Goal: Information Seeking & Learning: Learn about a topic

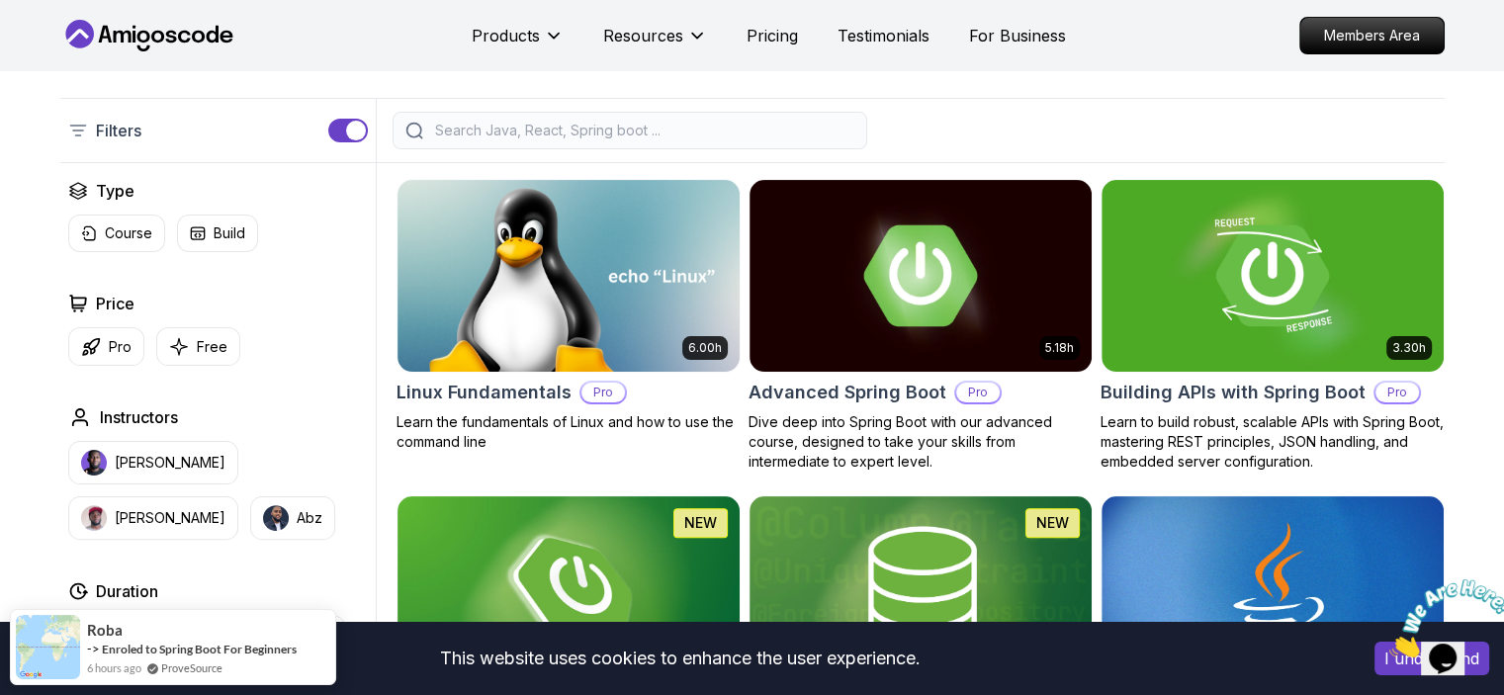
scroll to position [441, 0]
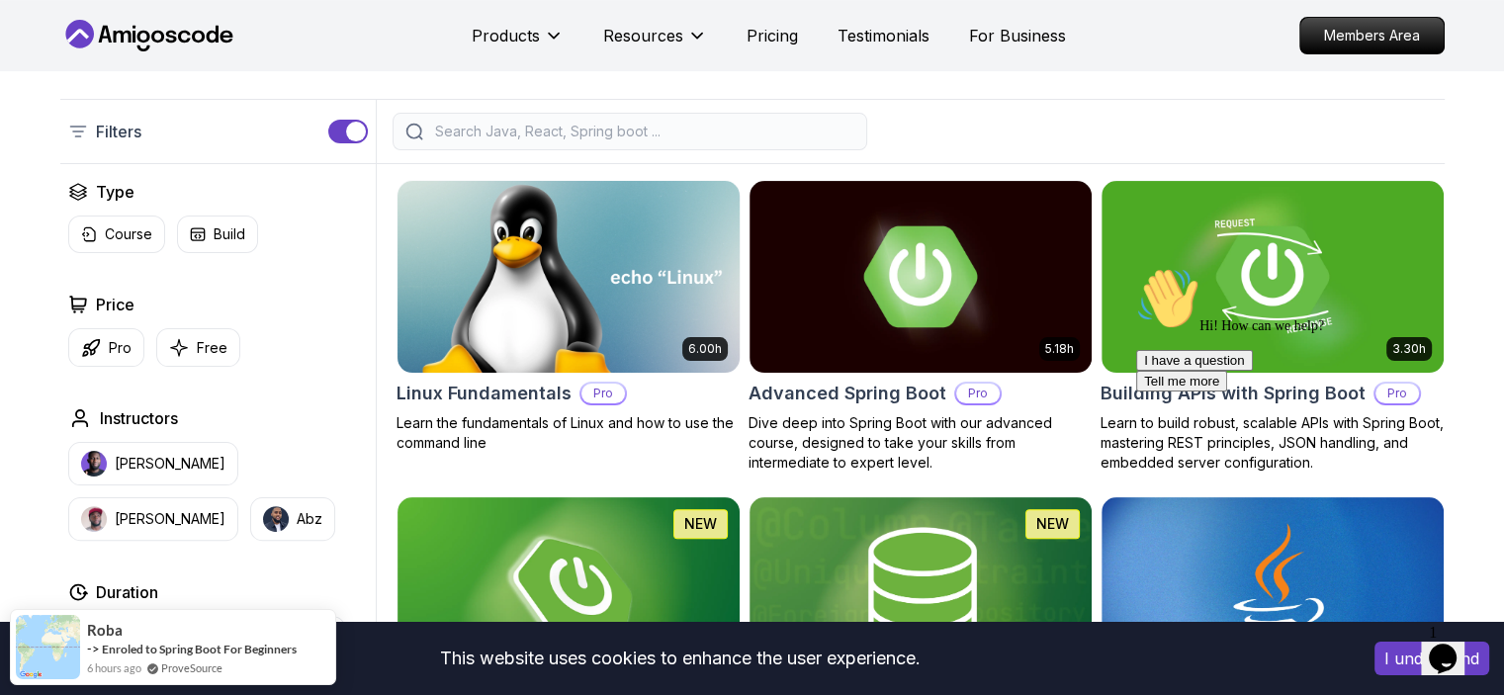
click at [690, 254] on img at bounding box center [568, 276] width 359 height 201
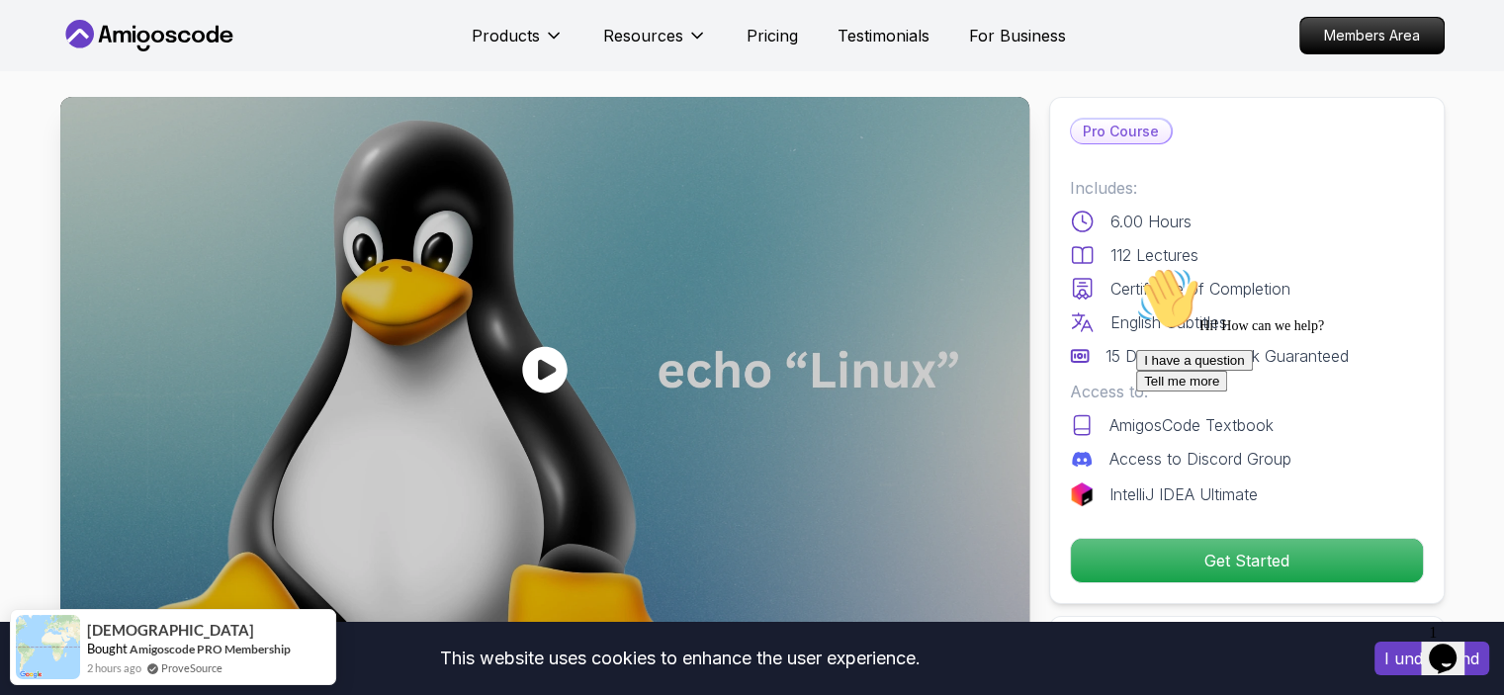
scroll to position [24, 0]
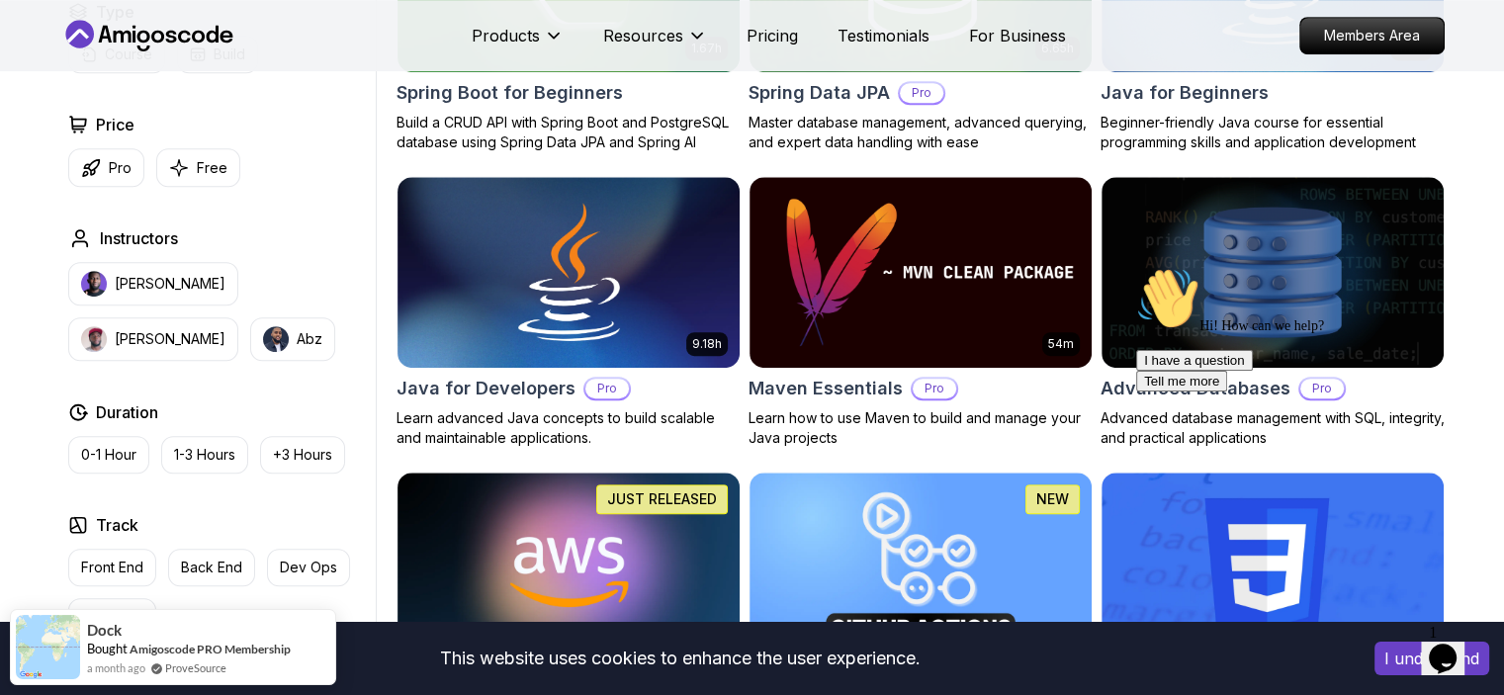
scroll to position [1057, 0]
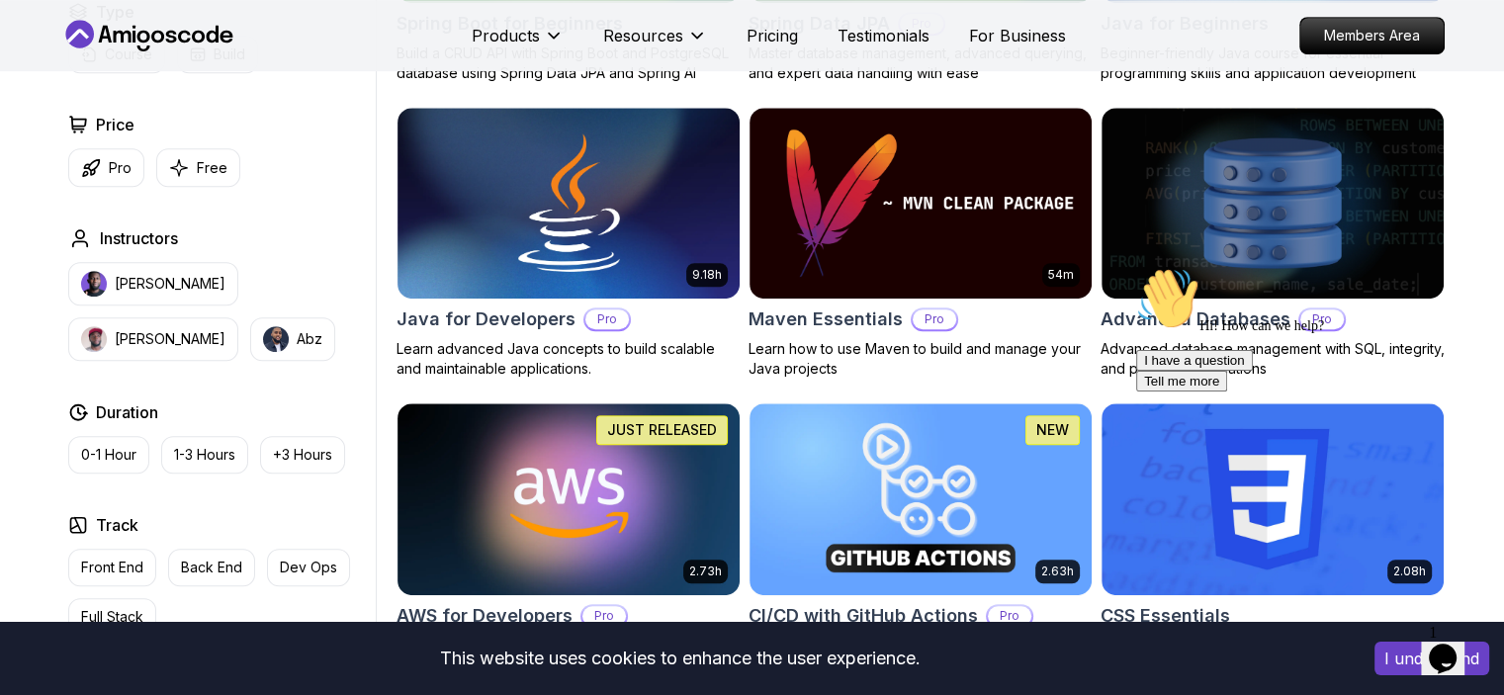
scroll to position [1128, 0]
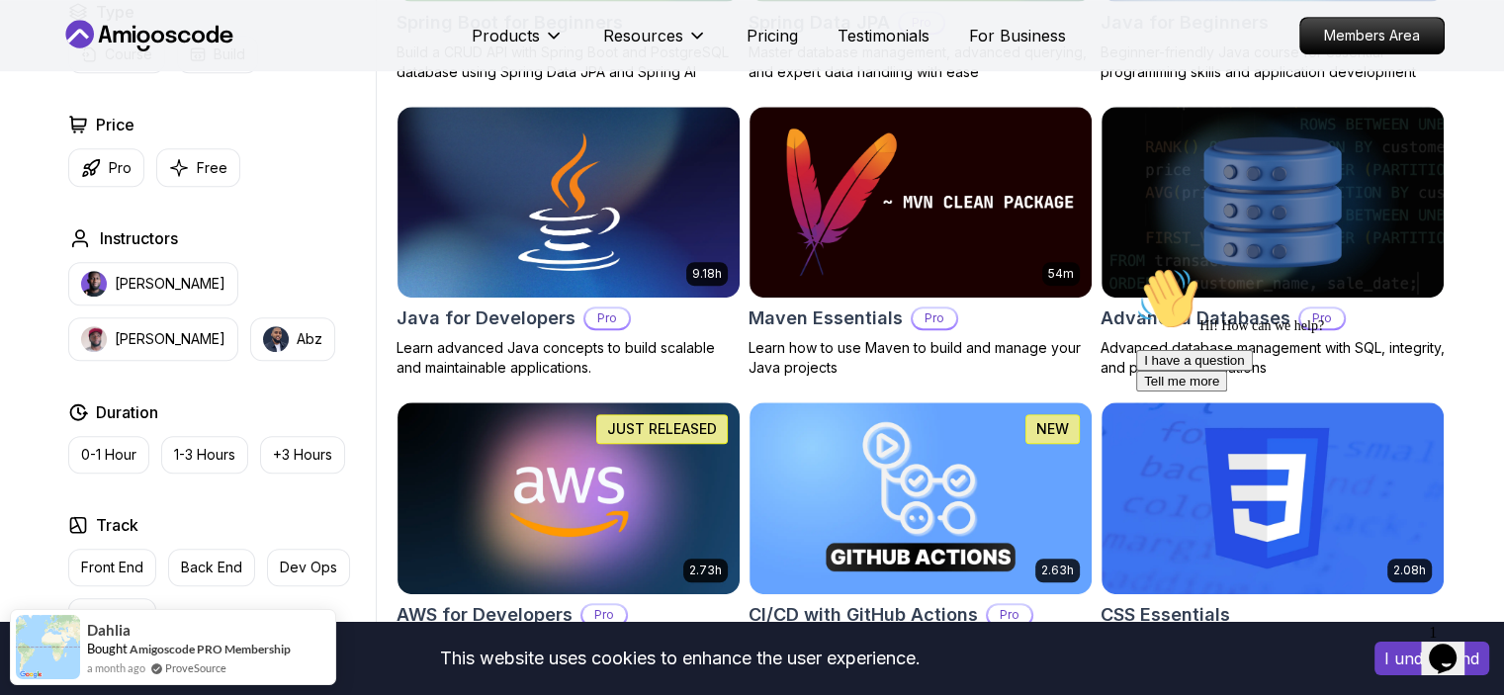
click at [1444, 651] on icon "Chat widget" at bounding box center [1443, 659] width 28 height 30
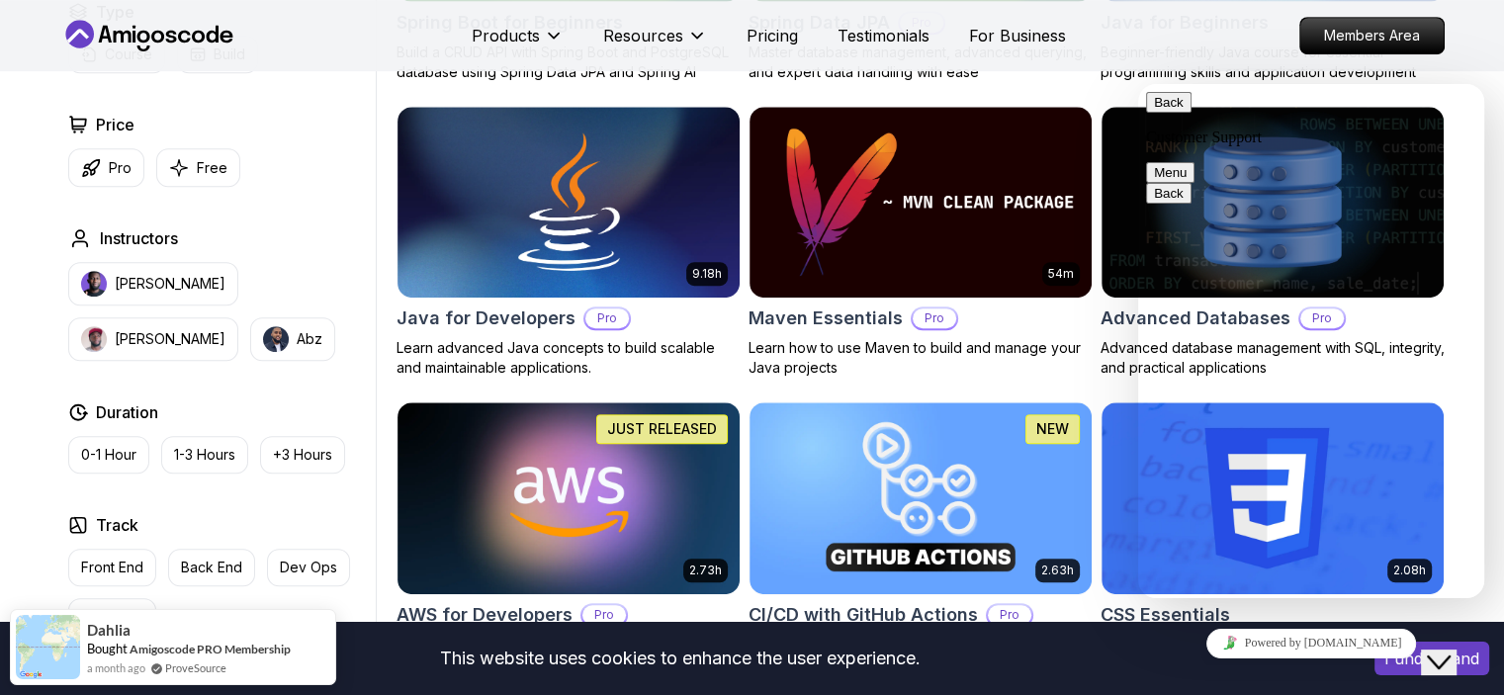
click at [1158, 113] on button "Back" at bounding box center [1168, 102] width 45 height 21
click at [1052, 371] on p "Learn how to use Maven to build and manage your Java projects" at bounding box center [921, 358] width 344 height 40
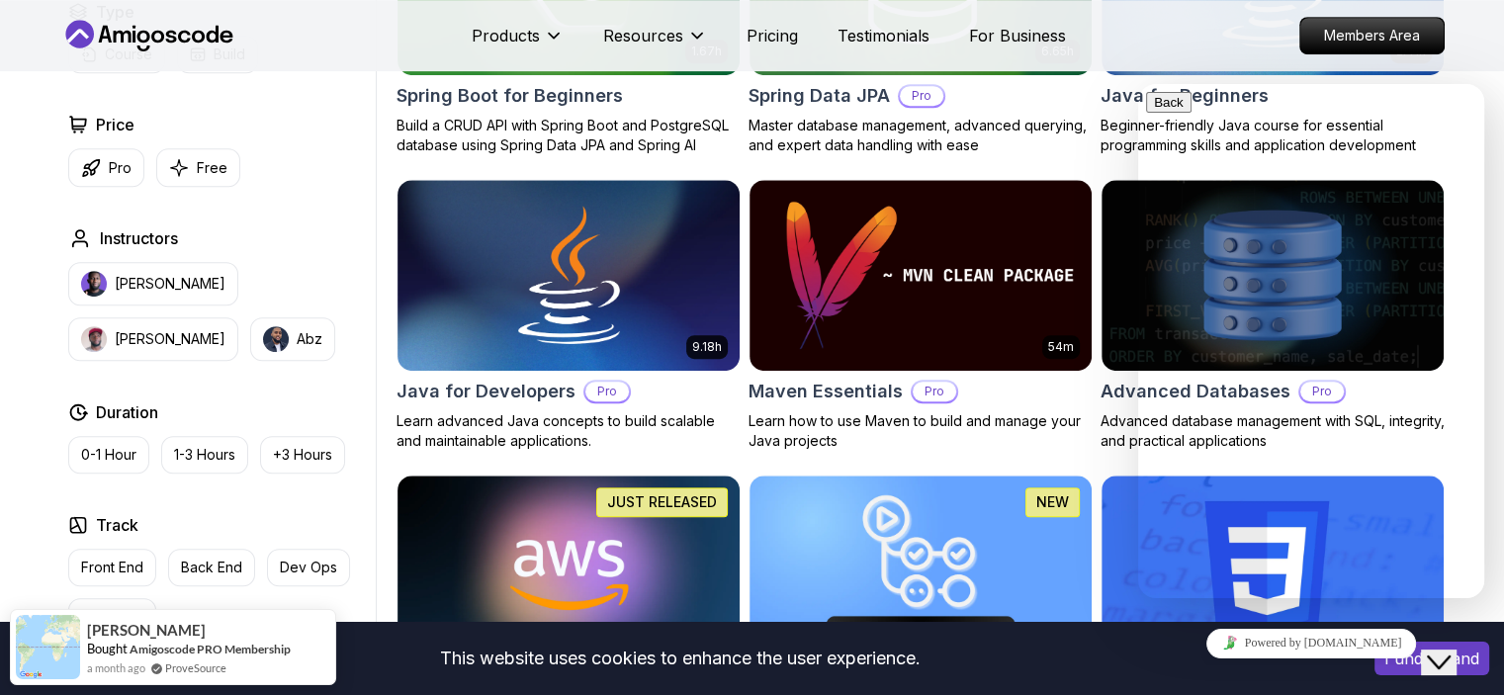
scroll to position [1128, 0]
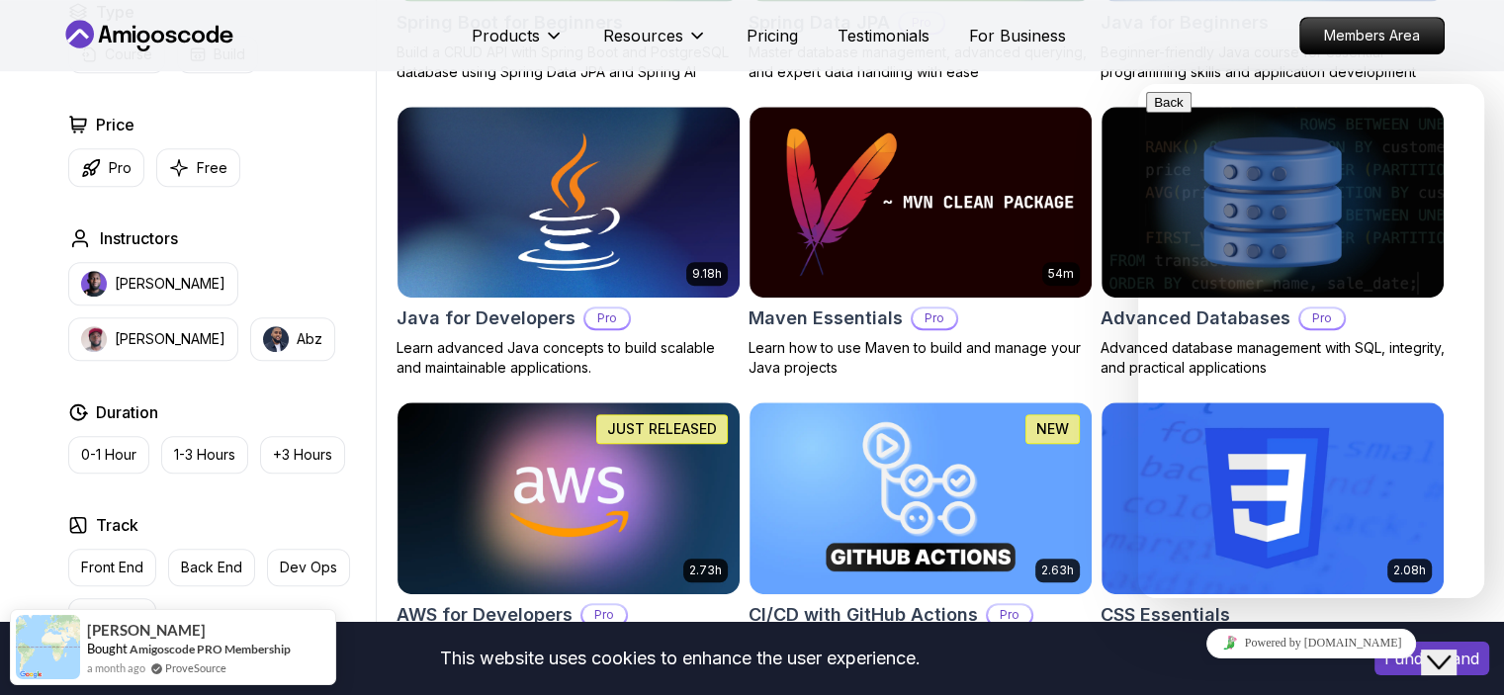
click at [1441, 651] on icon "Close Chat This icon closes the chat window." at bounding box center [1439, 663] width 24 height 24
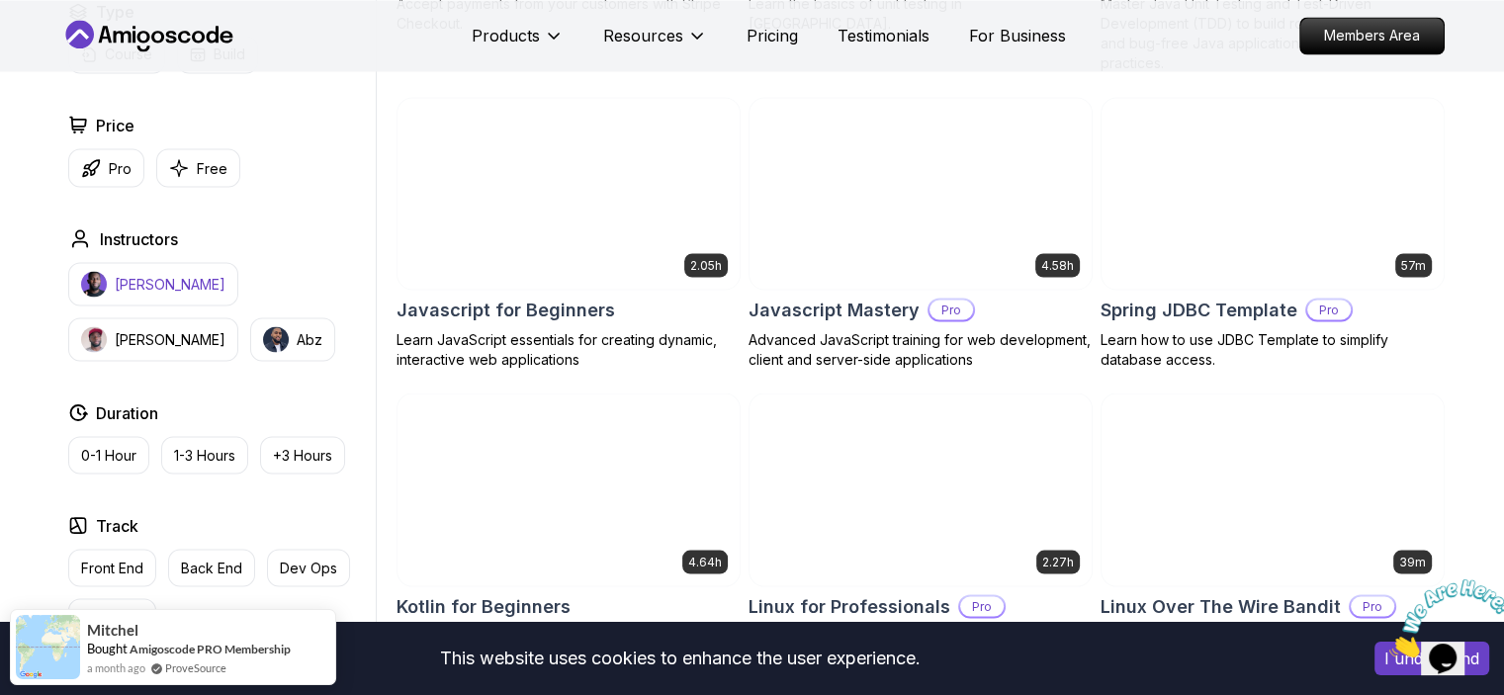
scroll to position [3665, 0]
